Goal: Communication & Community: Answer question/provide support

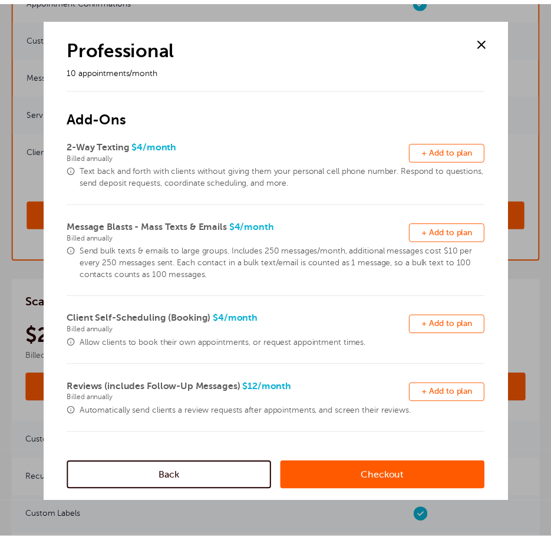
scroll to position [229, 0]
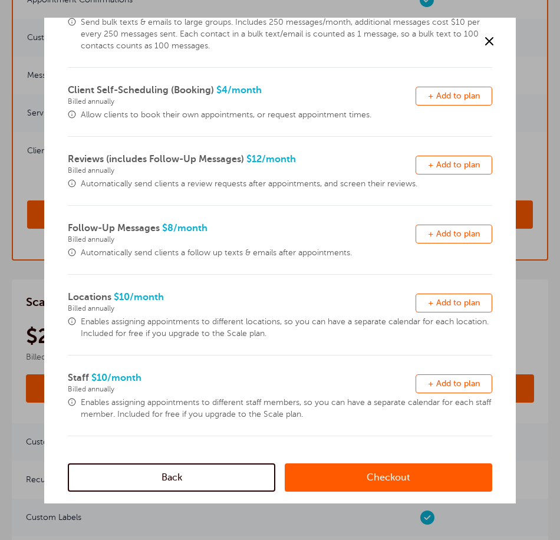
click at [189, 467] on link "Back" at bounding box center [172, 477] width 208 height 28
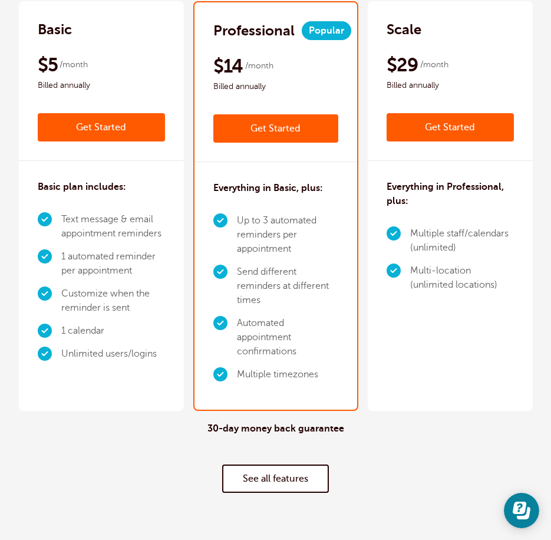
scroll to position [0, 0]
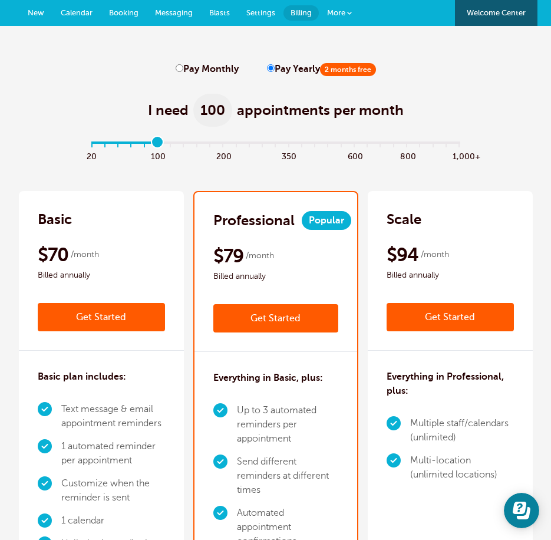
drag, startPoint x: 91, startPoint y: 138, endPoint x: 153, endPoint y: 143, distance: 62.1
type input "5"
click at [153, 144] on input "range" at bounding box center [276, 145] width 382 height 2
click at [180, 9] on span "Messaging" at bounding box center [174, 12] width 38 height 9
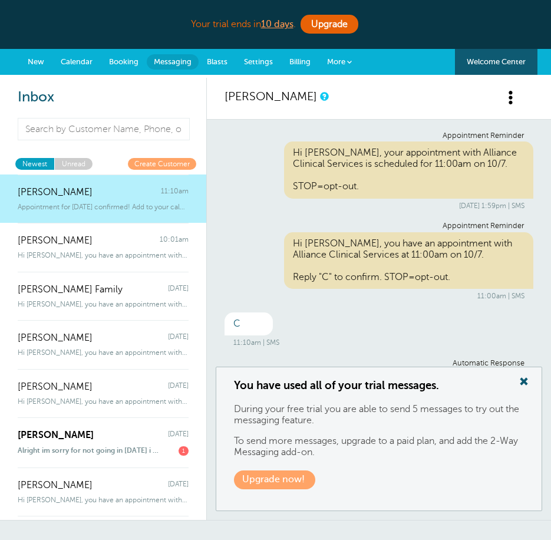
scroll to position [60, 0]
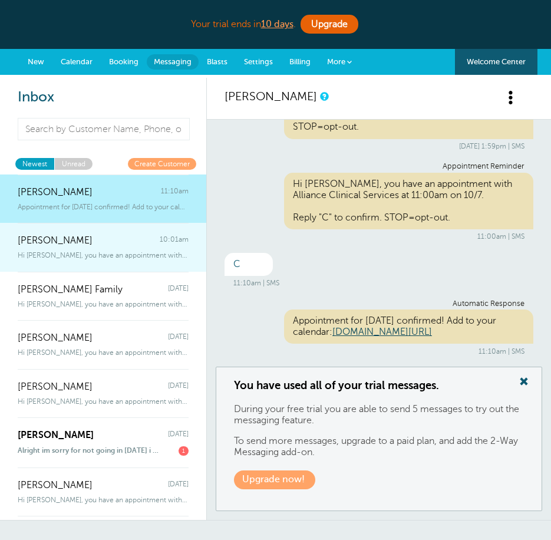
click at [119, 258] on span "Hi Taylor, you have an appointment with Alliance Clinical Services today at" at bounding box center [103, 255] width 171 height 8
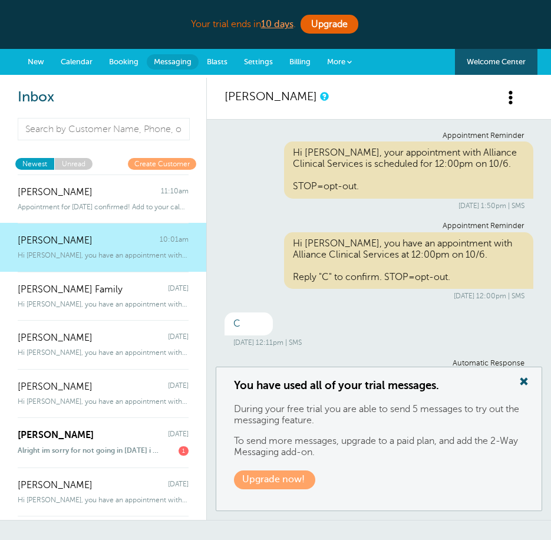
scroll to position [196, 0]
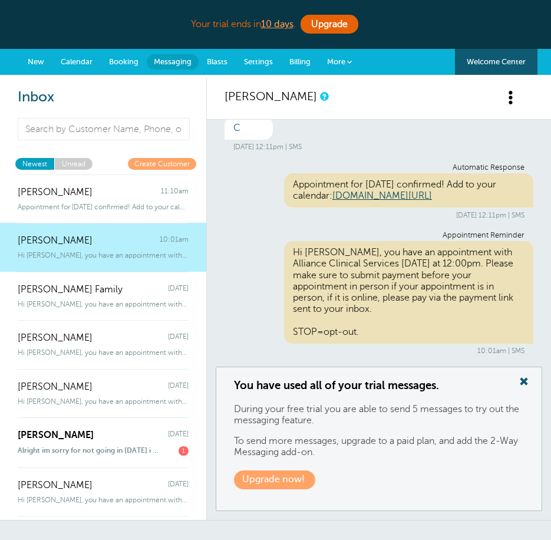
click at [517, 382] on span at bounding box center [524, 381] width 24 height 15
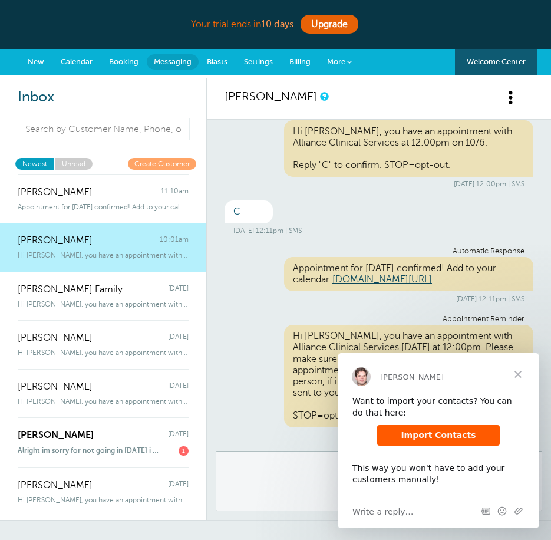
scroll to position [0, 0]
click at [530, 367] on span "Close" at bounding box center [518, 374] width 42 height 42
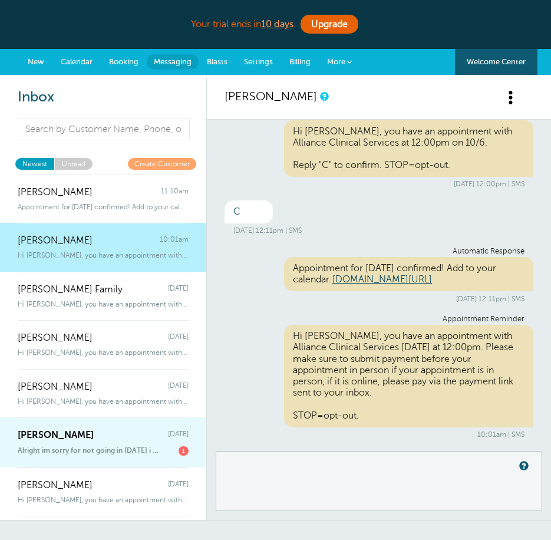
click at [78, 455] on span "Alright im sorry for not going in [DATE] i completely thought it was" at bounding box center [89, 450] width 143 height 9
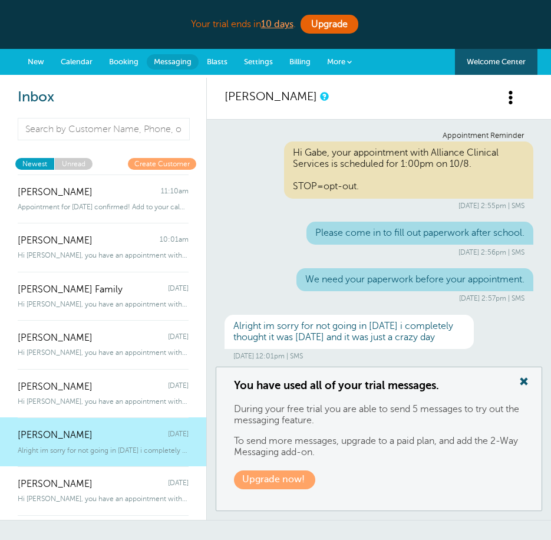
scroll to position [17, 0]
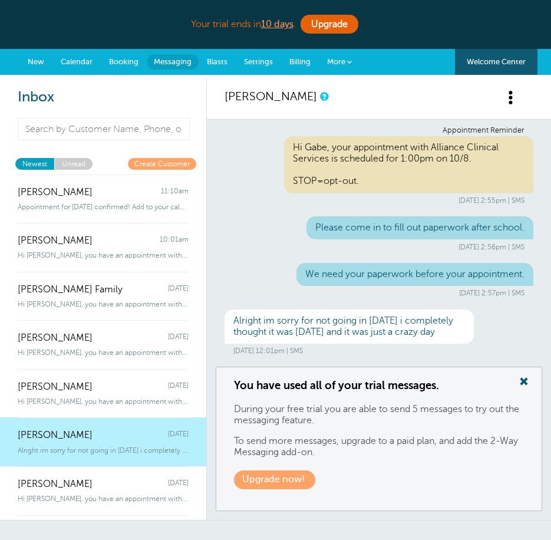
click at [527, 382] on span at bounding box center [524, 381] width 24 height 15
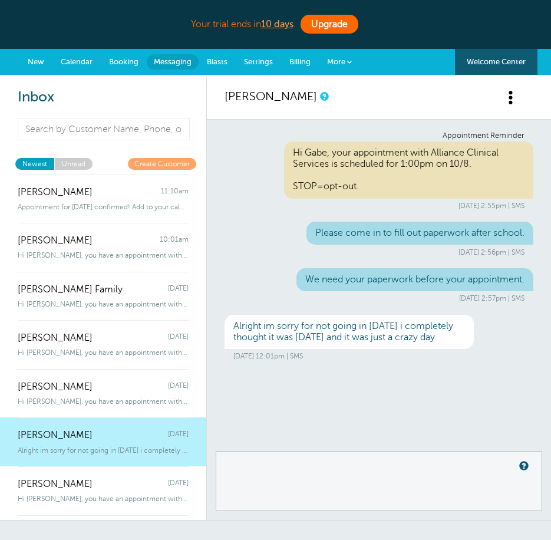
click at [327, 29] on link "Upgrade" at bounding box center [330, 24] width 58 height 19
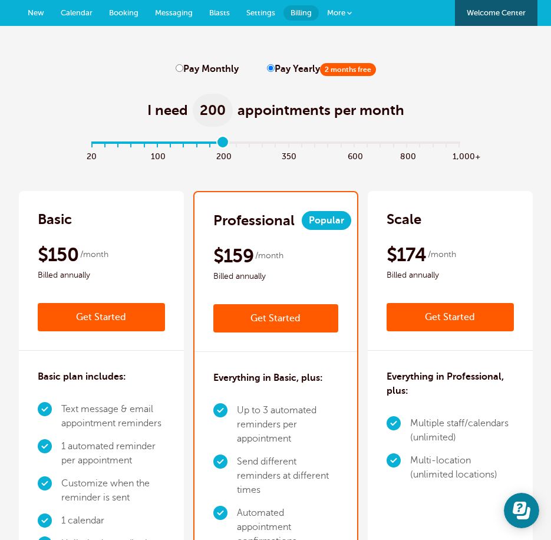
drag, startPoint x: 93, startPoint y: 143, endPoint x: 228, endPoint y: 166, distance: 137.0
click at [228, 146] on input "range" at bounding box center [276, 145] width 382 height 2
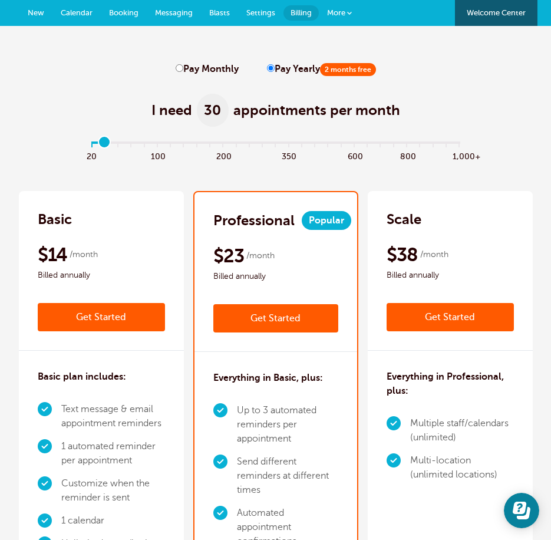
drag, startPoint x: 226, startPoint y: 147, endPoint x: 252, endPoint y: 4, distance: 145.6
type input "1"
click at [101, 146] on input "range" at bounding box center [276, 145] width 382 height 2
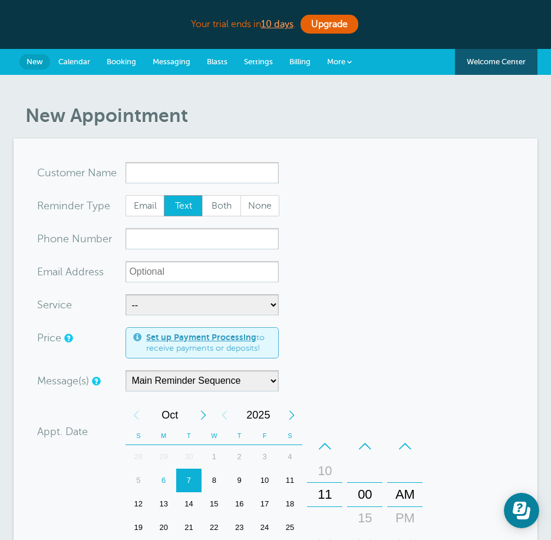
click at [192, 55] on link "Messaging" at bounding box center [171, 62] width 54 height 26
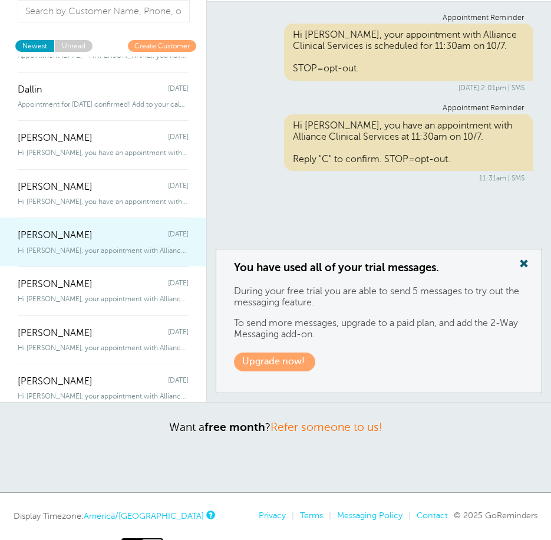
scroll to position [86, 0]
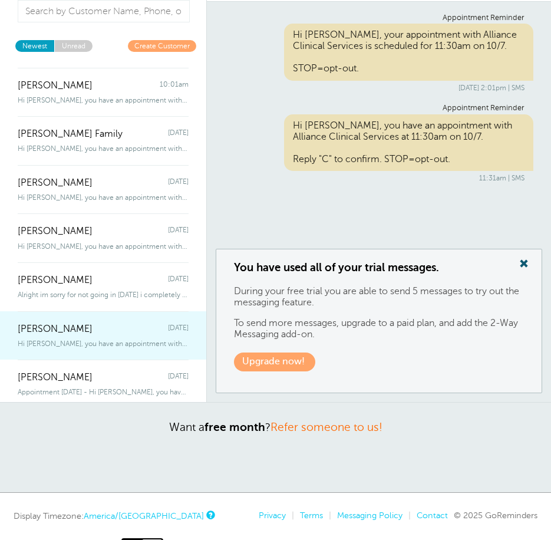
click at [144, 317] on div "[PERSON_NAME] [DATE]" at bounding box center [103, 323] width 171 height 24
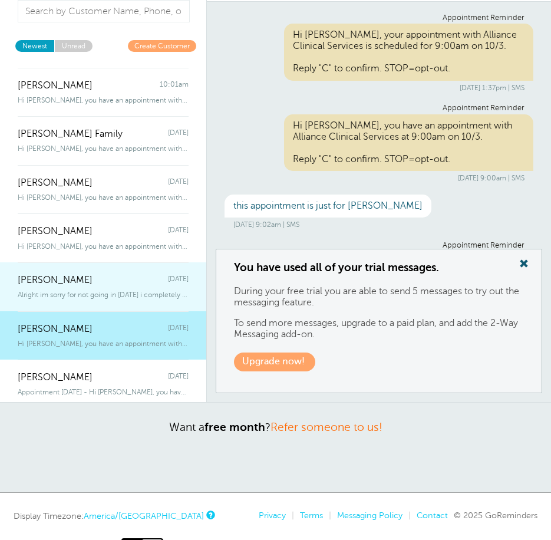
click at [142, 298] on span "Alright im sorry for not going in [DATE] i completely thought it was" at bounding box center [103, 295] width 171 height 8
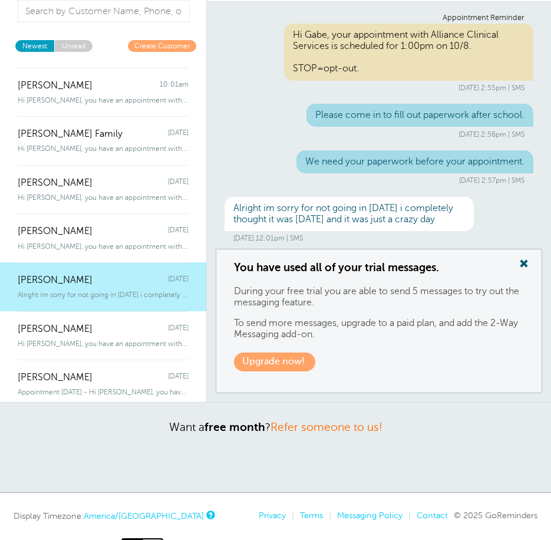
scroll to position [17, 0]
